Goal: Information Seeking & Learning: Learn about a topic

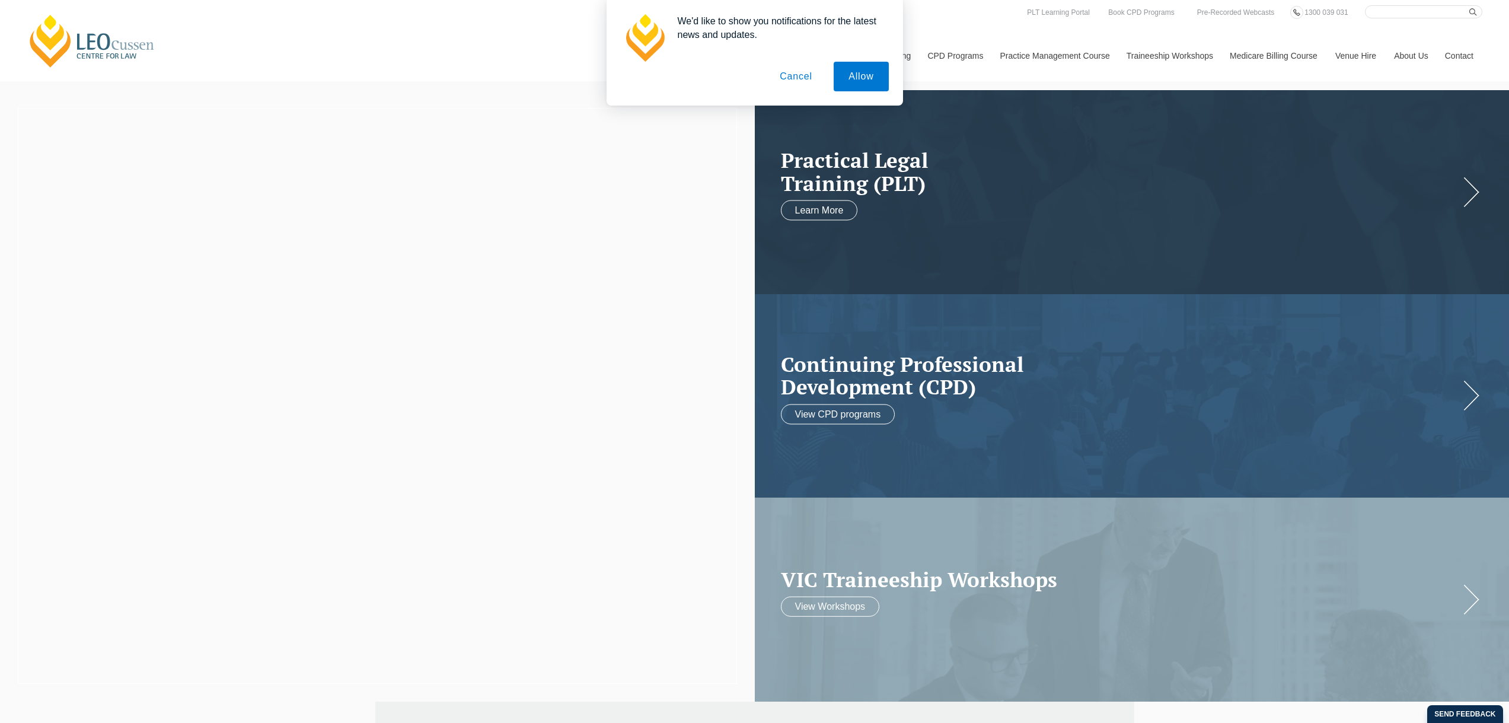
click at [789, 77] on button "Cancel" at bounding box center [796, 77] width 62 height 30
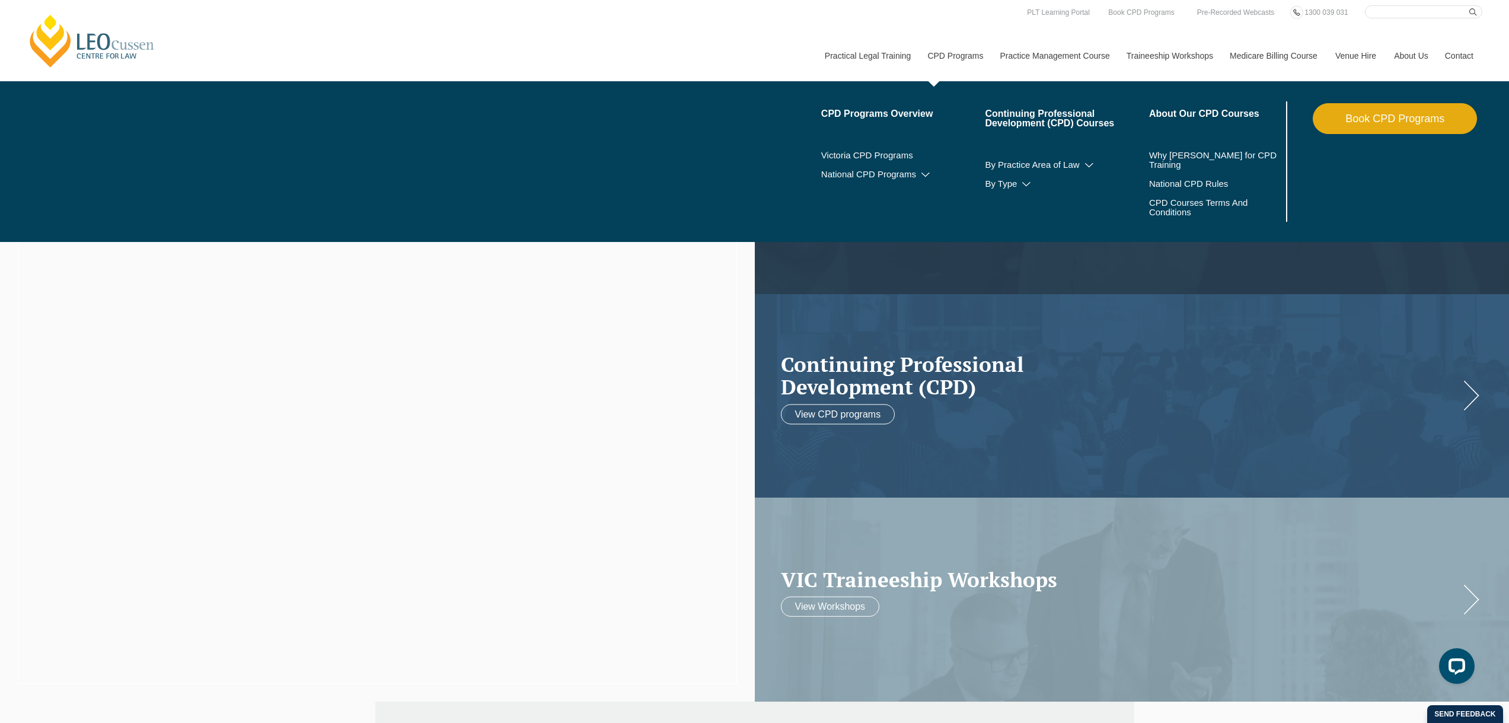
click at [953, 57] on link "CPD Programs" at bounding box center [955, 55] width 72 height 51
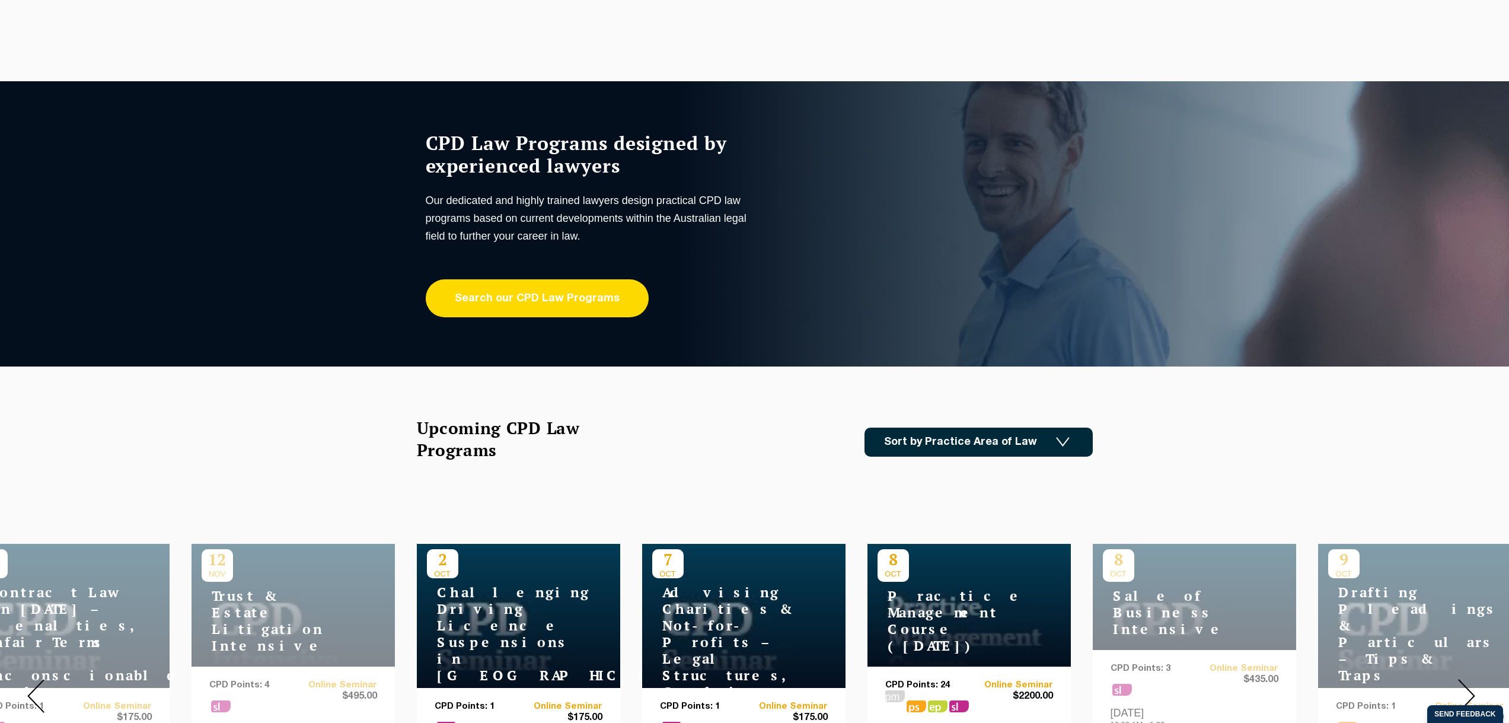
click at [584, 304] on link "Search our CPD Law Programs" at bounding box center [537, 298] width 223 height 38
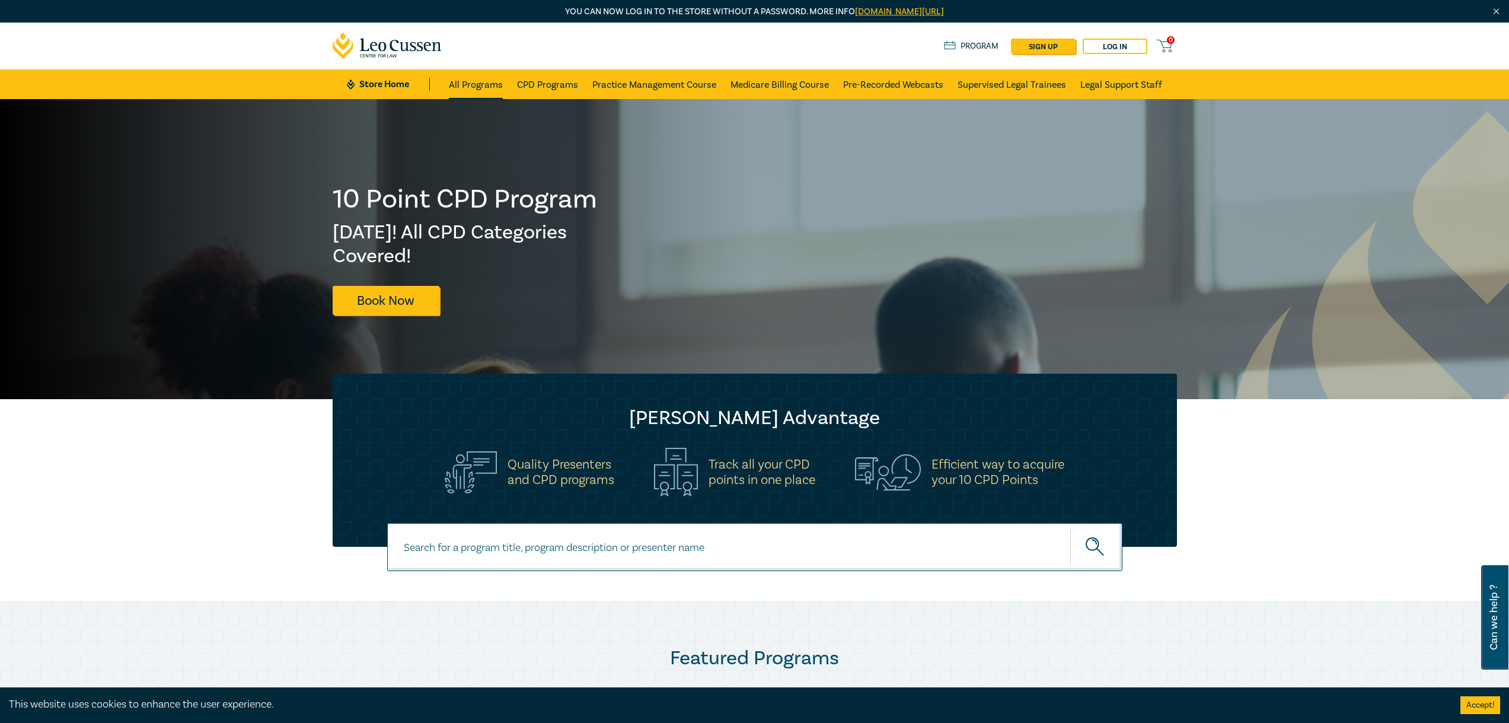
click at [480, 84] on link "All Programs" at bounding box center [476, 84] width 54 height 30
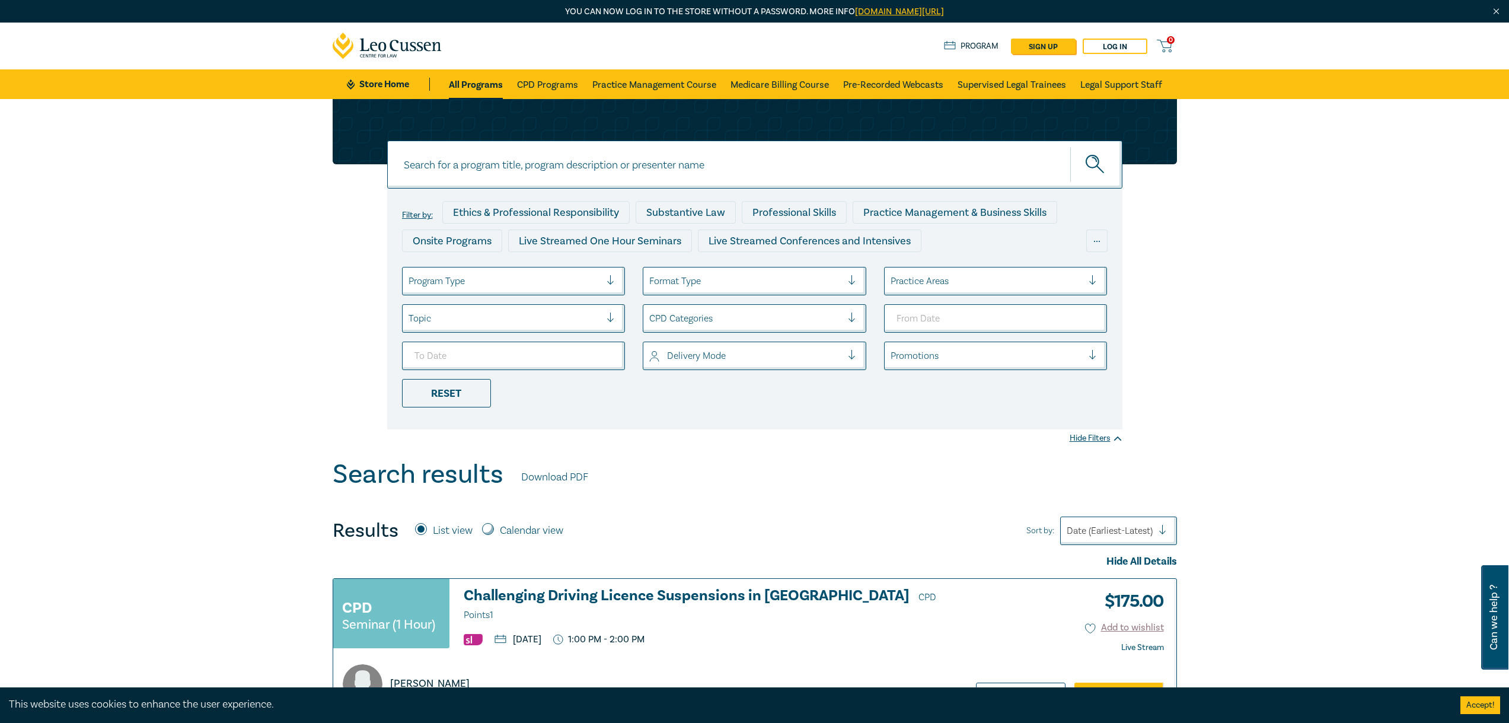
click at [936, 355] on div at bounding box center [987, 355] width 193 height 15
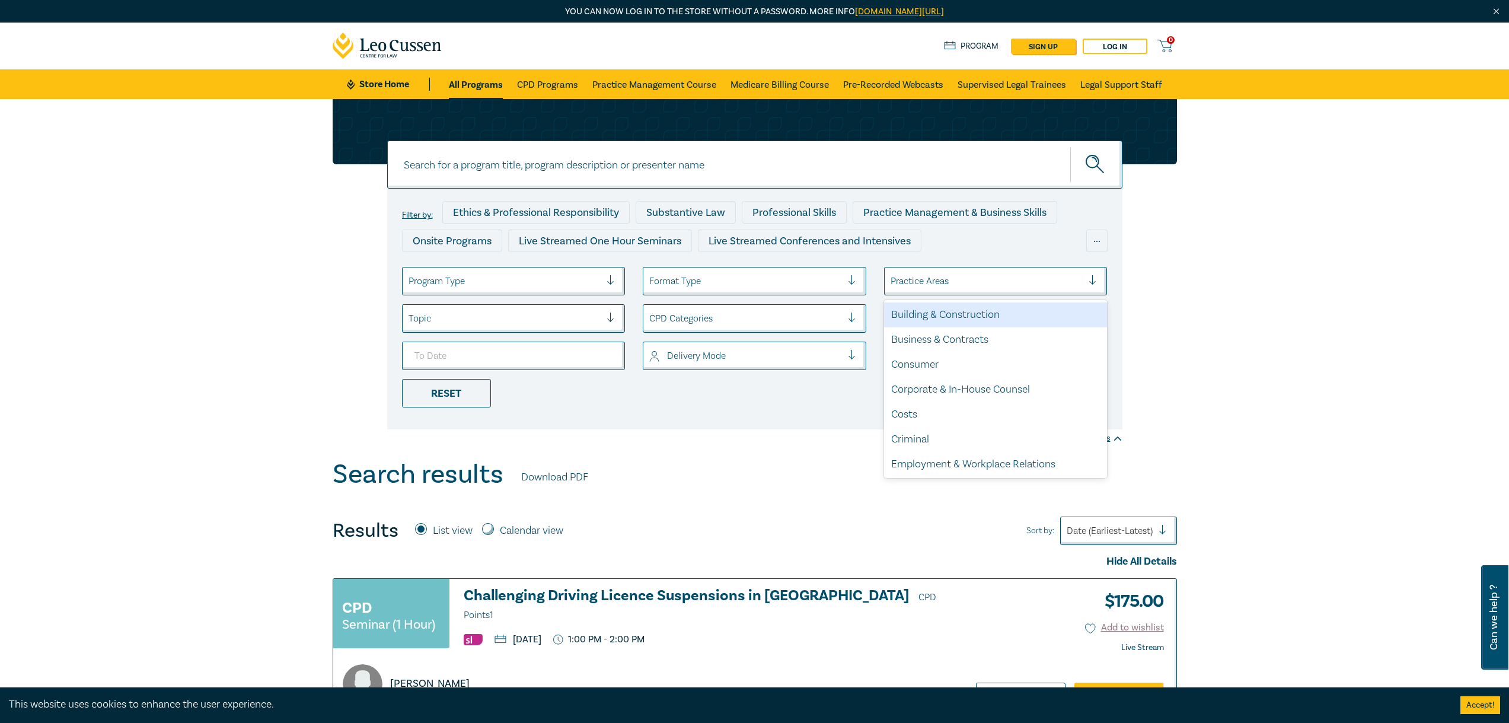
click at [950, 272] on div "Practice Areas" at bounding box center [987, 281] width 205 height 20
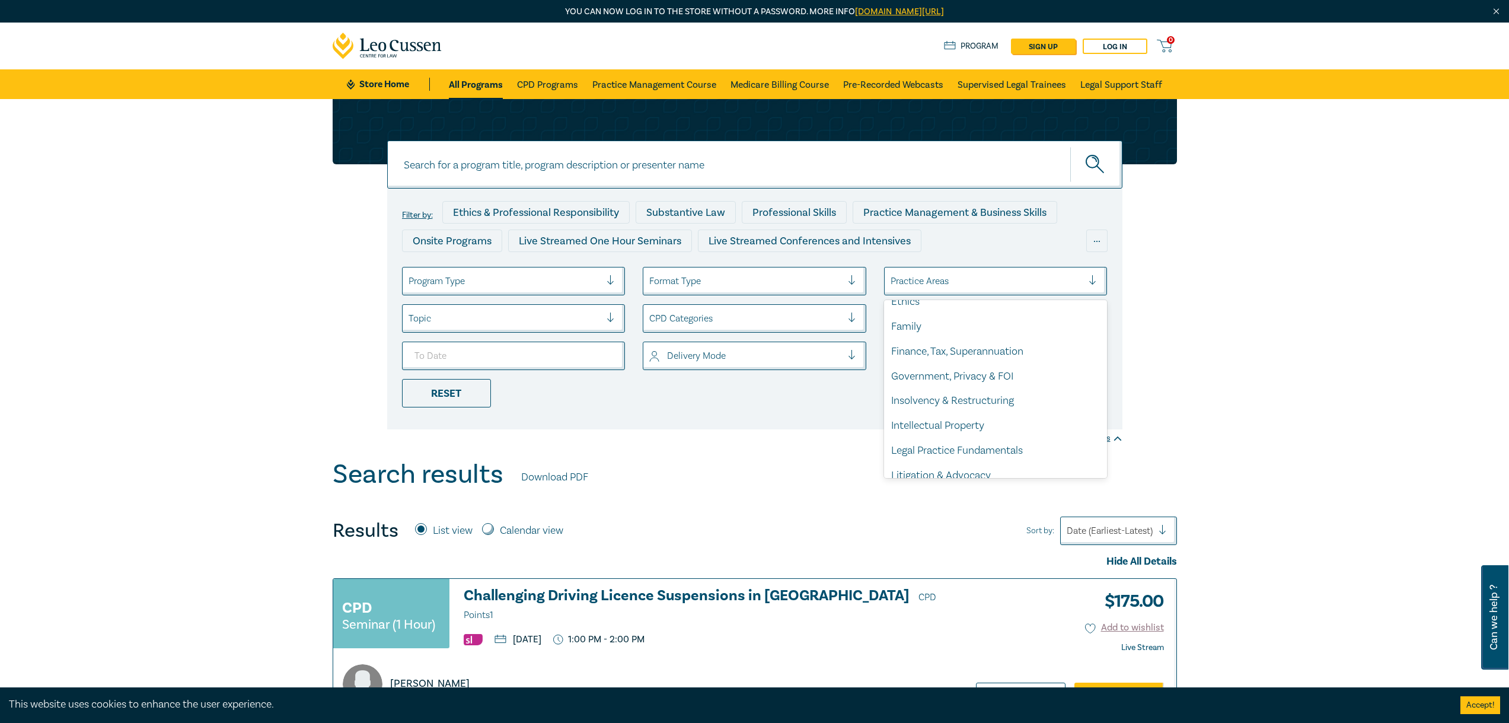
scroll to position [349, 0]
click at [951, 412] on div "Property, Leases & Planning" at bounding box center [996, 414] width 224 height 25
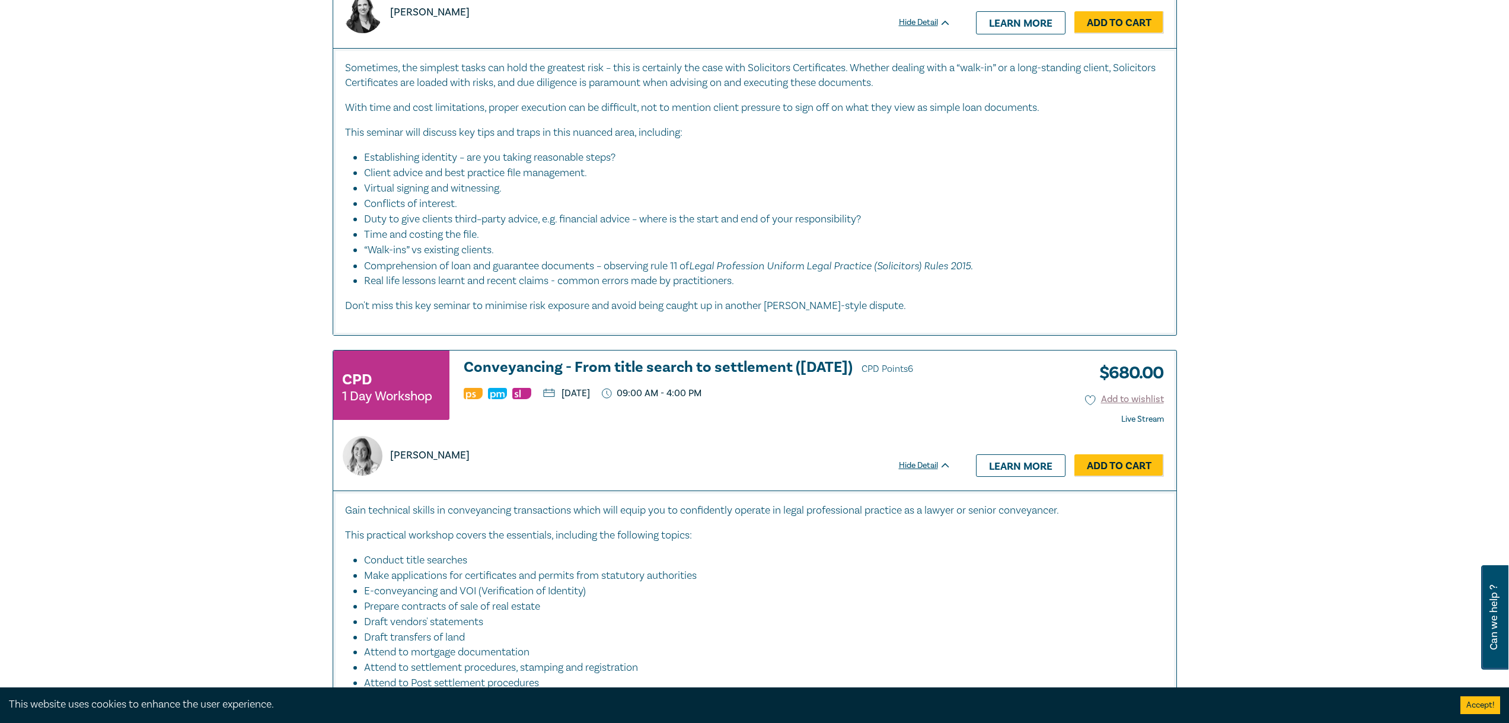
scroll to position [2728, 0]
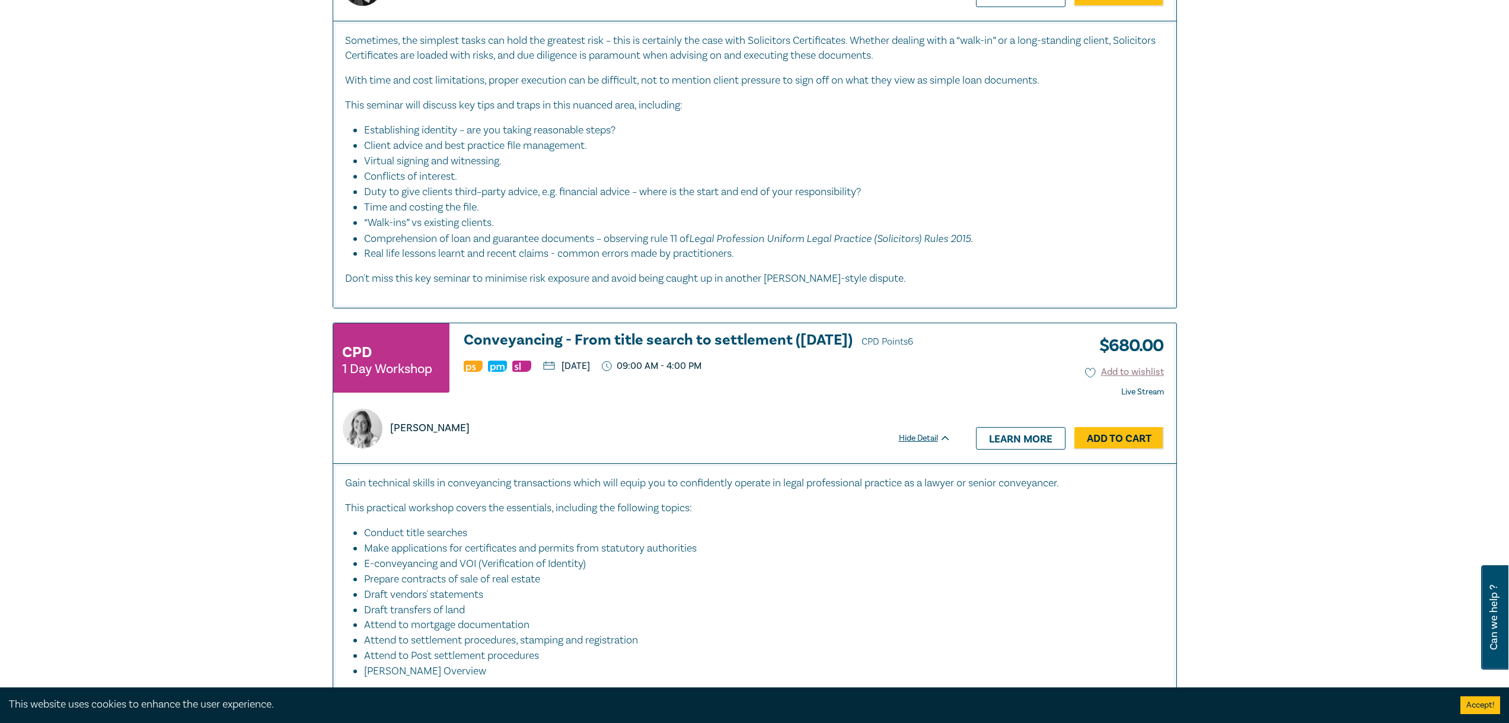
click at [696, 476] on p "Gain technical skills in conveyancing transactions which will equip you to conf…" at bounding box center [755, 483] width 820 height 15
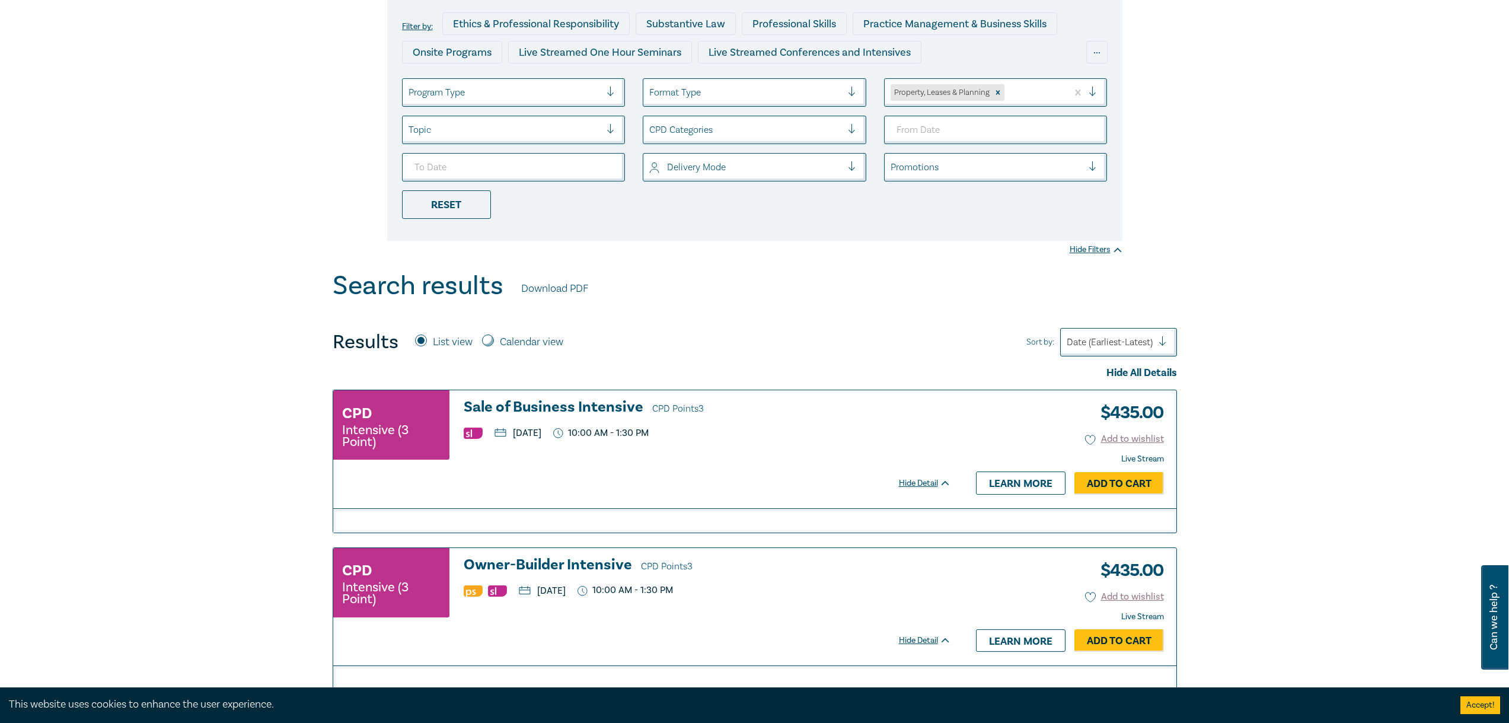
scroll to position [0, 0]
